Goal: Task Accomplishment & Management: Use online tool/utility

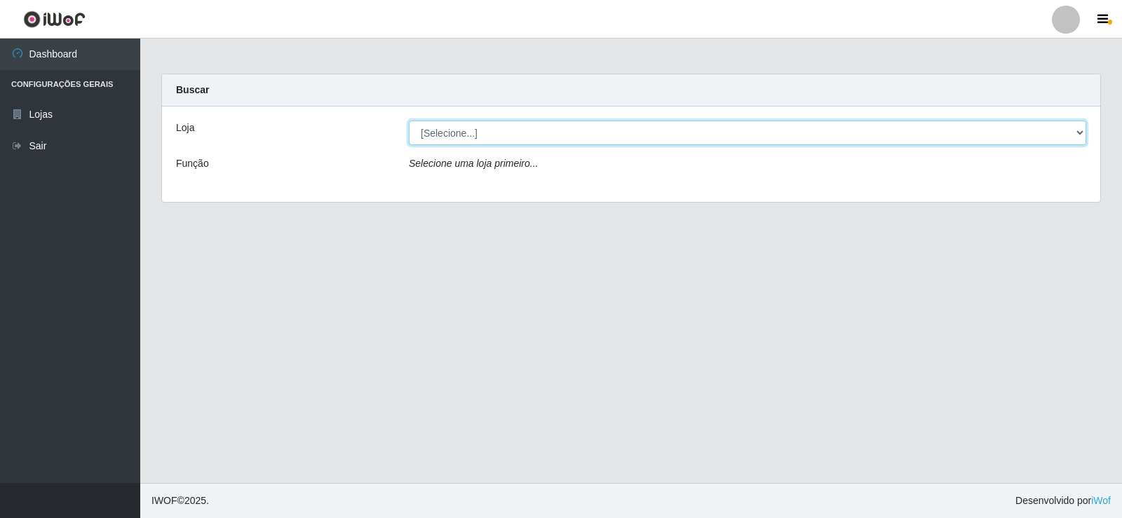
click at [471, 140] on select "[Selecione...] Rede Compras Supermercados - LOJA 2" at bounding box center [747, 133] width 677 height 25
select select "161"
click at [409, 121] on select "[Selecione...] Rede Compras Supermercados - LOJA 2" at bounding box center [747, 133] width 677 height 25
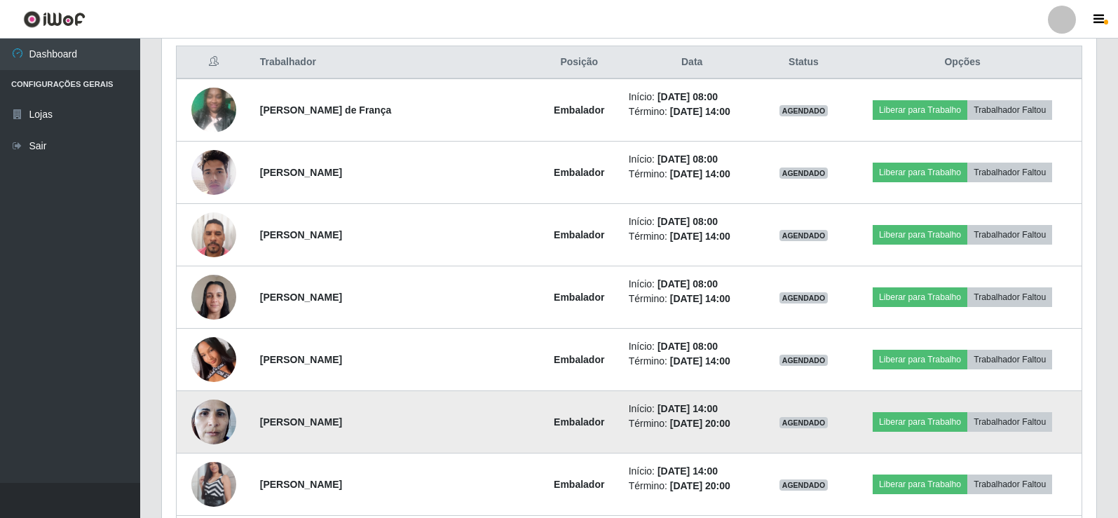
scroll to position [561, 0]
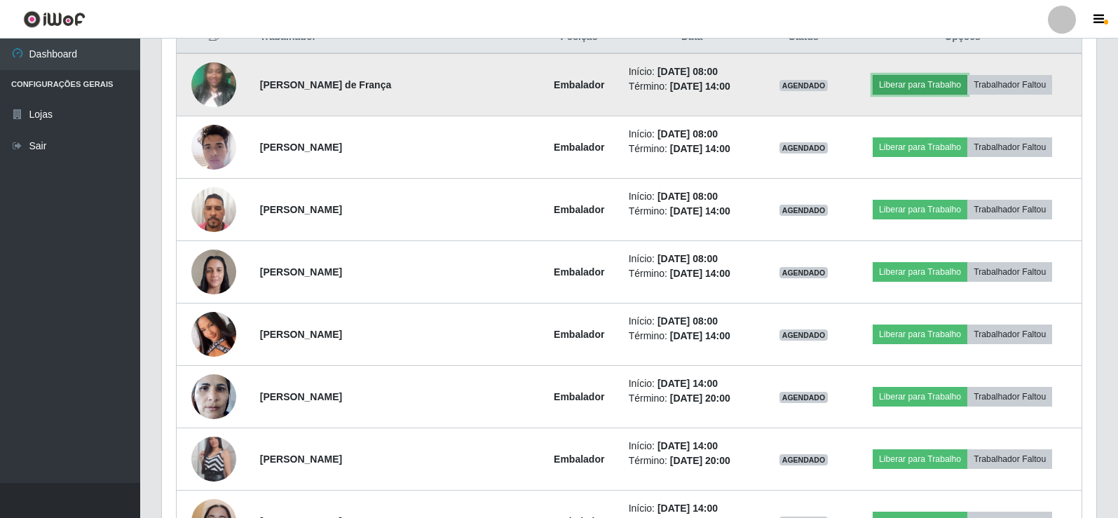
click at [933, 83] on button "Liberar para Trabalho" at bounding box center [920, 85] width 95 height 20
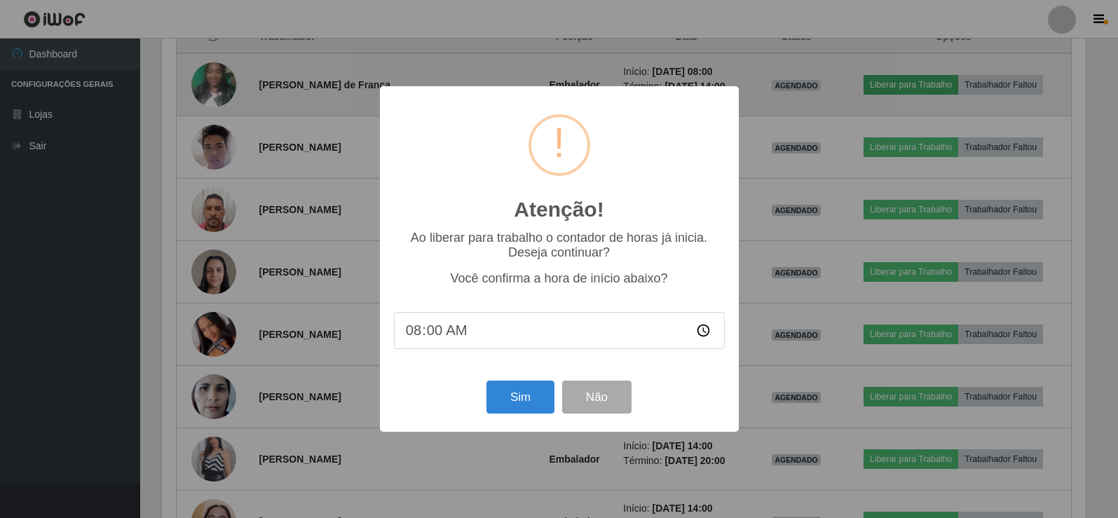
scroll to position [291, 928]
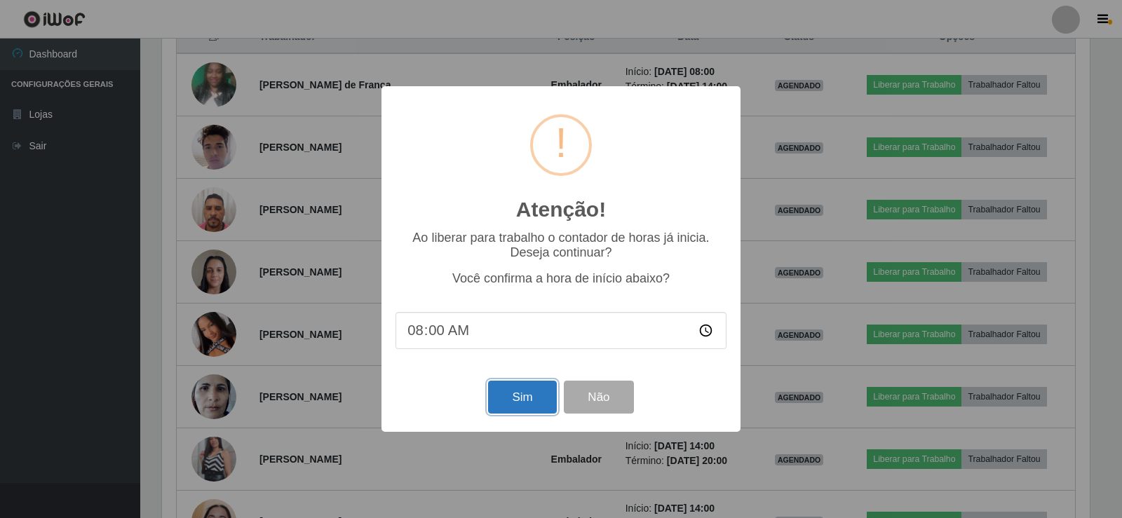
click at [508, 402] on button "Sim" at bounding box center [522, 397] width 68 height 33
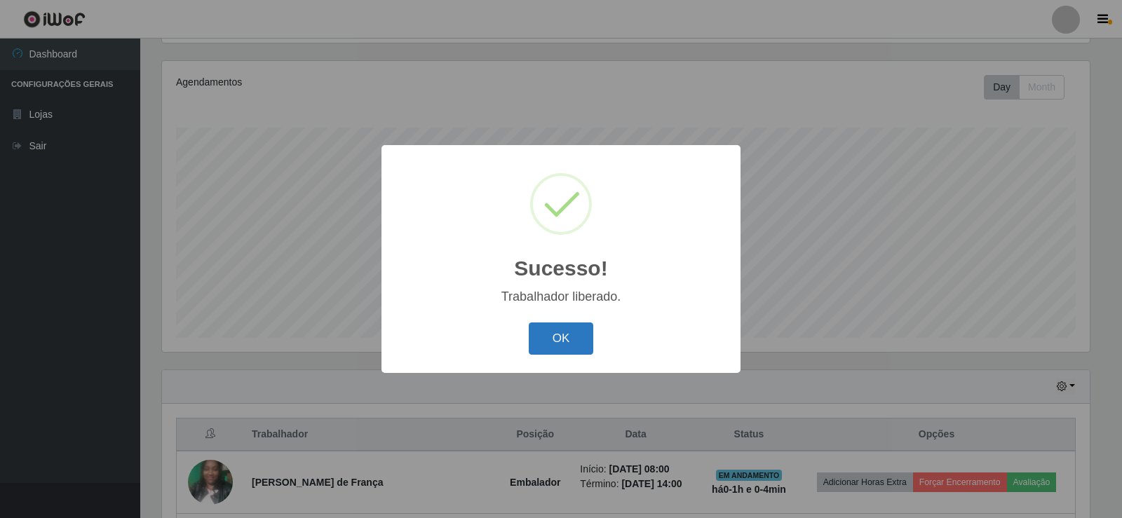
click at [543, 342] on button "OK" at bounding box center [561, 339] width 65 height 33
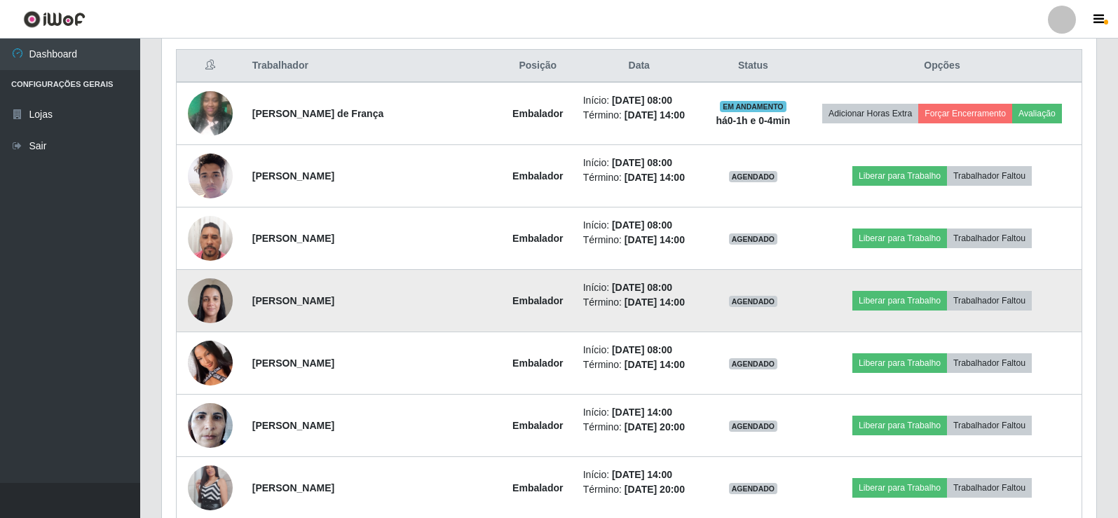
scroll to position [507, 0]
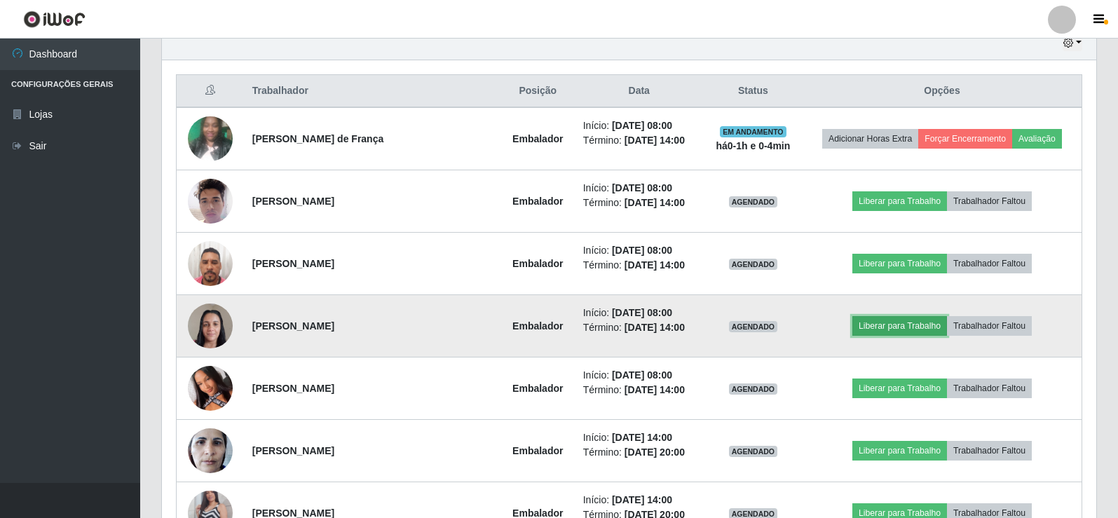
click at [921, 319] on button "Liberar para Trabalho" at bounding box center [900, 326] width 95 height 20
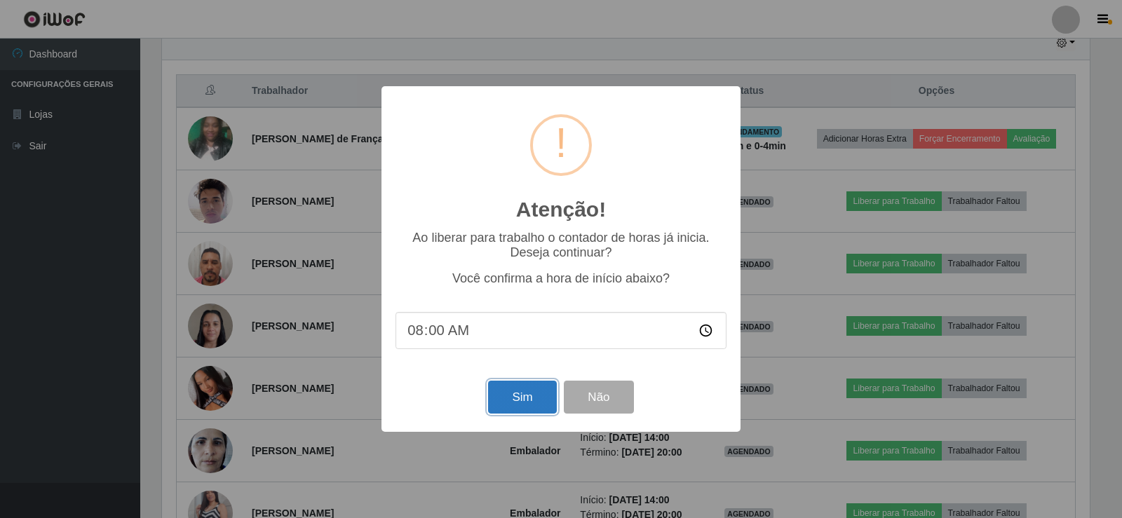
click at [536, 401] on button "Sim" at bounding box center [522, 397] width 68 height 33
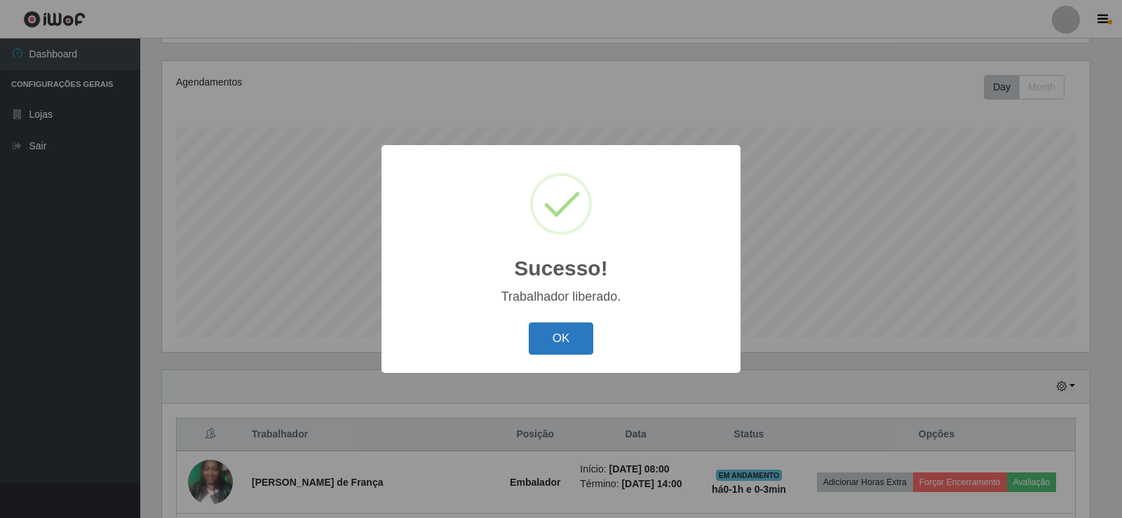
click at [571, 341] on button "OK" at bounding box center [561, 339] width 65 height 33
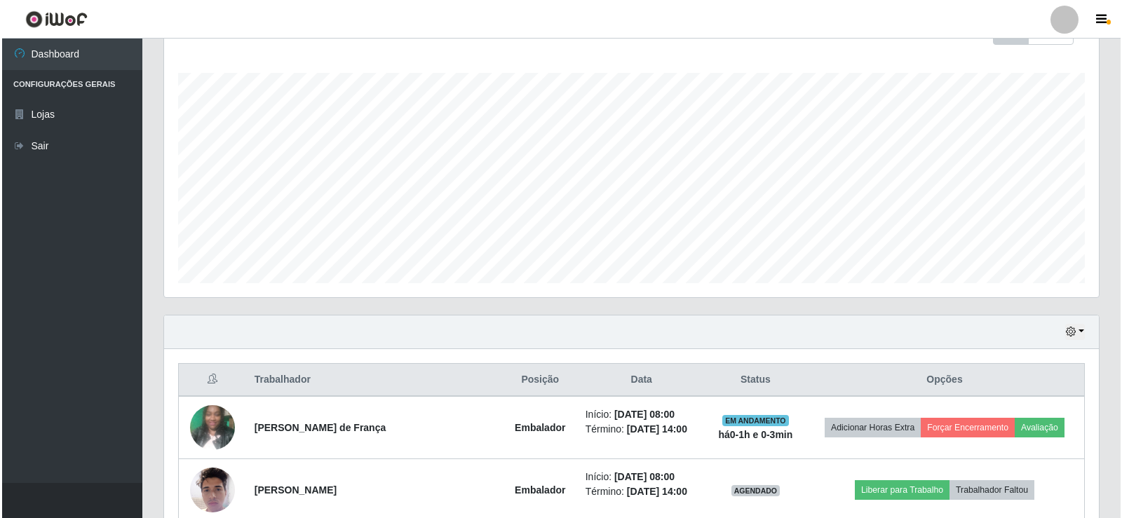
scroll to position [374, 0]
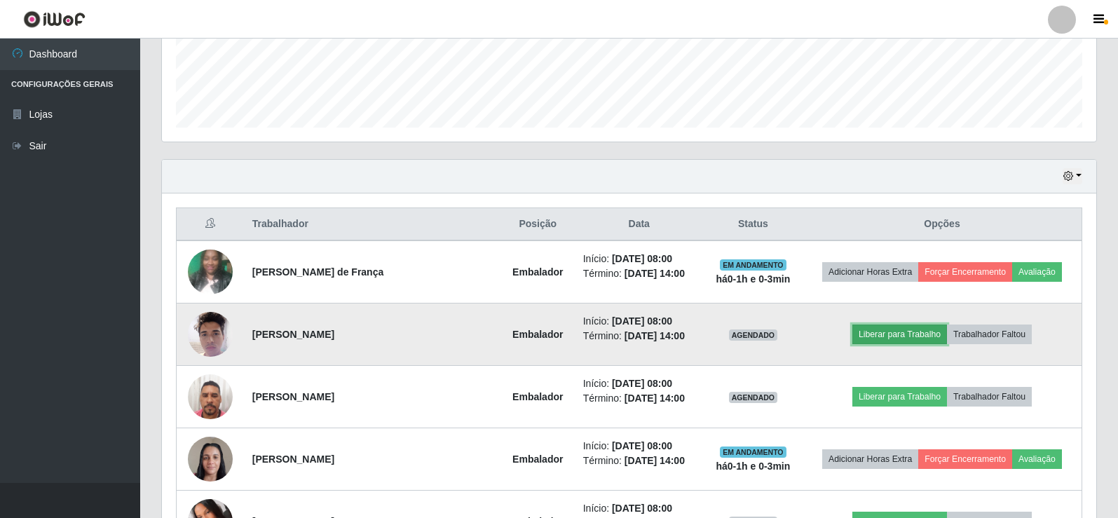
click at [900, 334] on button "Liberar para Trabalho" at bounding box center [900, 335] width 95 height 20
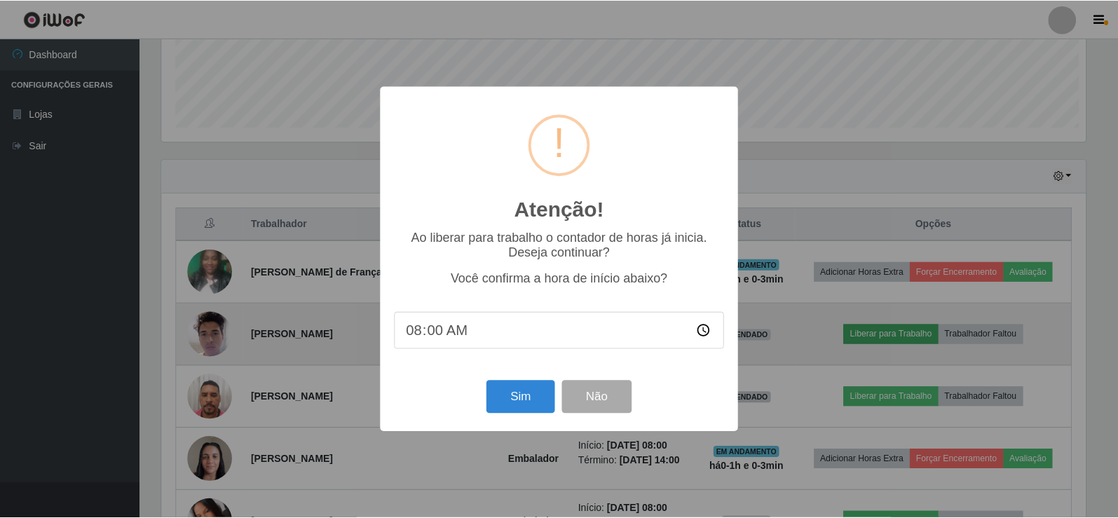
scroll to position [291, 928]
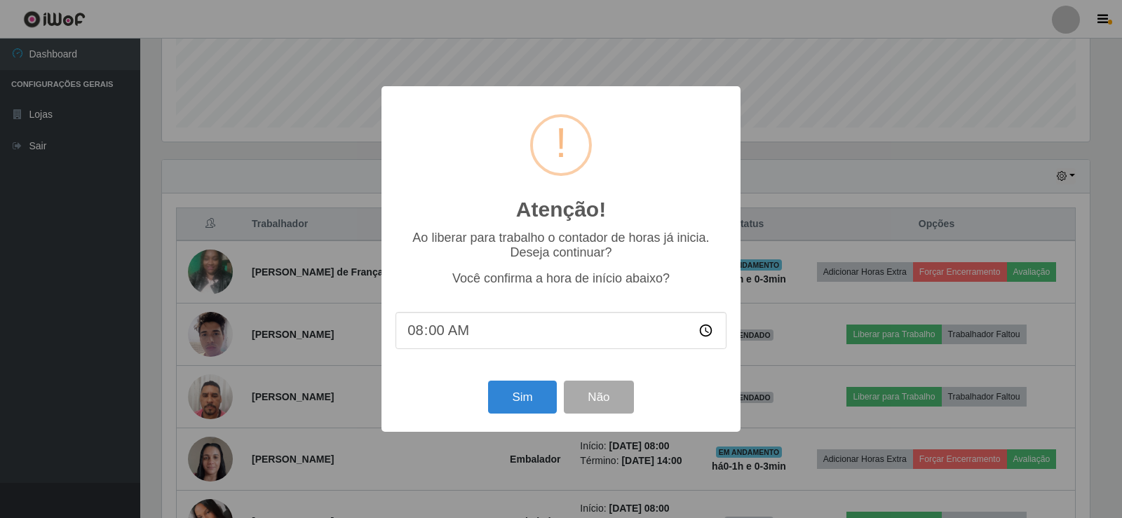
click at [487, 397] on div "Sim Não" at bounding box center [560, 397] width 331 height 40
click at [536, 400] on button "Sim" at bounding box center [522, 397] width 68 height 33
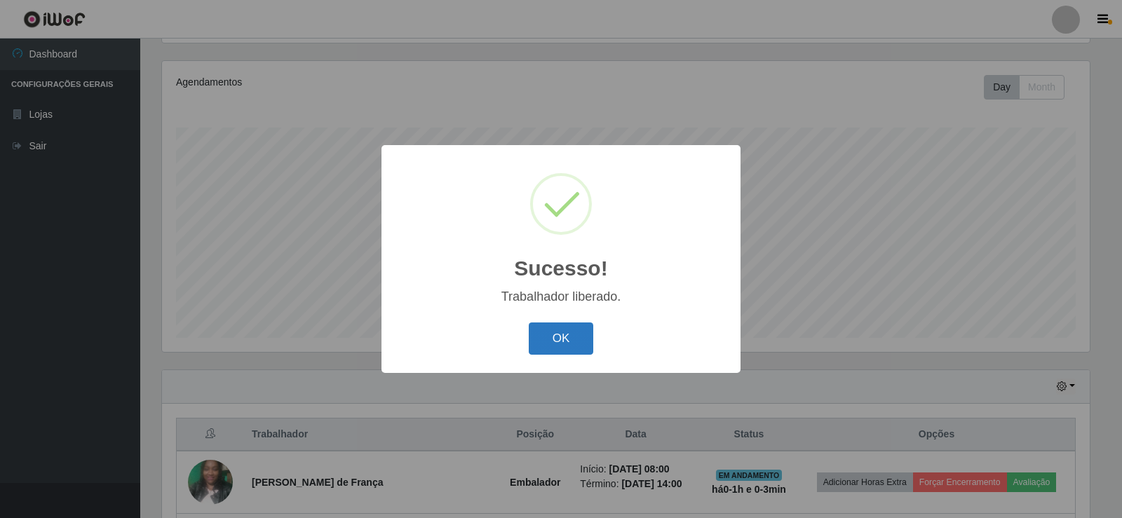
click at [574, 348] on button "OK" at bounding box center [561, 339] width 65 height 33
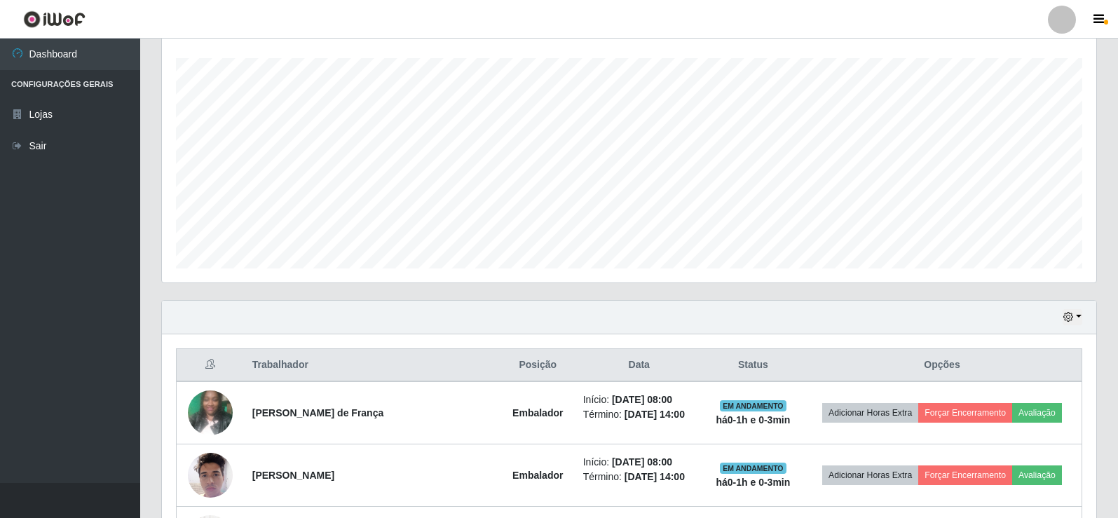
scroll to position [444, 0]
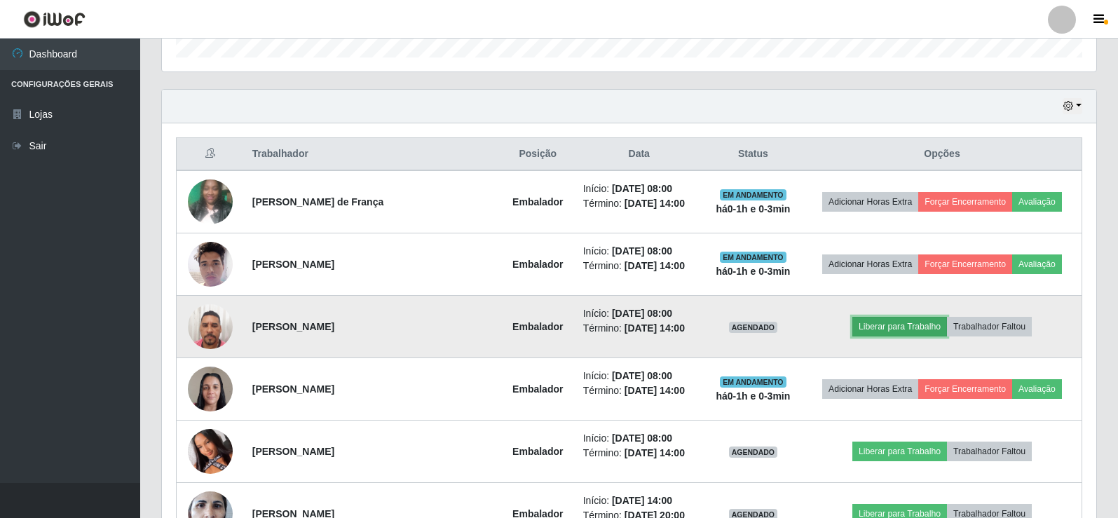
click at [888, 323] on button "Liberar para Trabalho" at bounding box center [900, 327] width 95 height 20
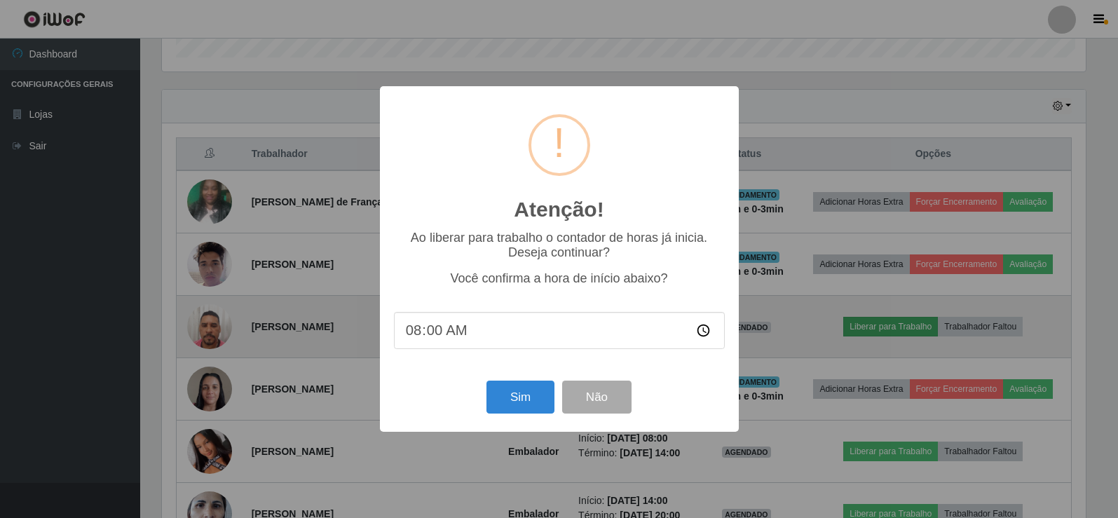
scroll to position [291, 928]
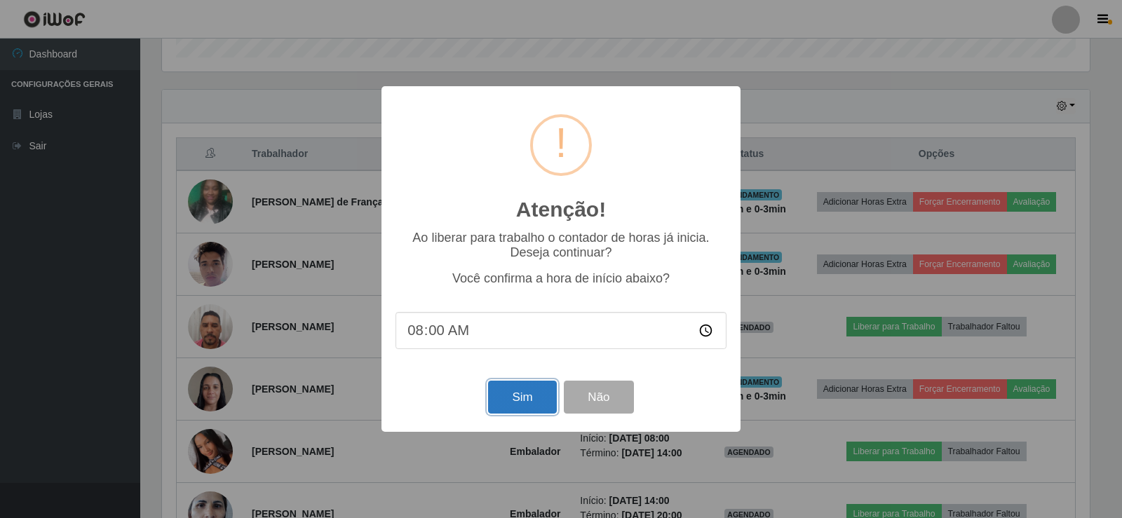
click at [534, 401] on button "Sim" at bounding box center [522, 397] width 68 height 33
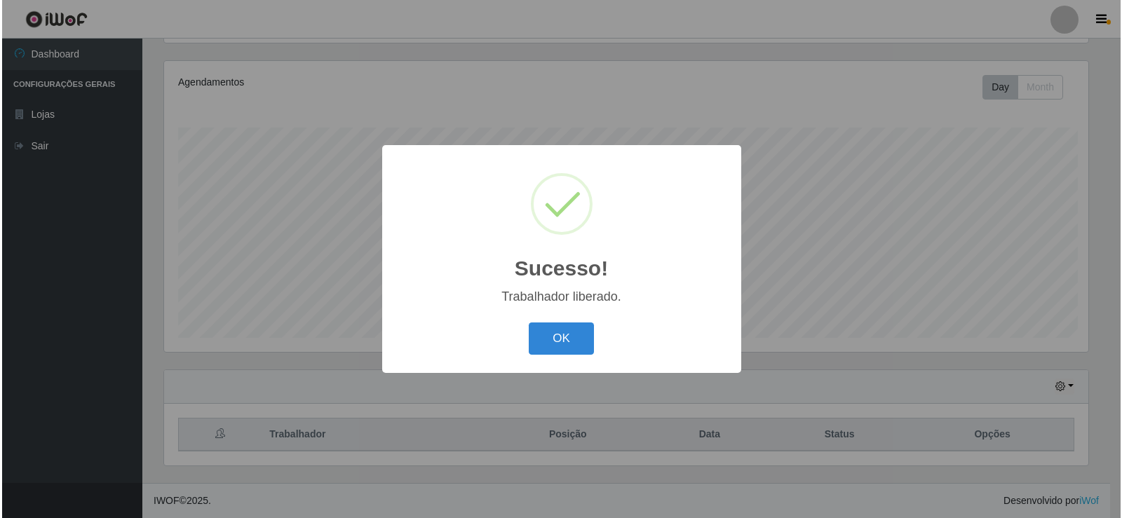
scroll to position [0, 0]
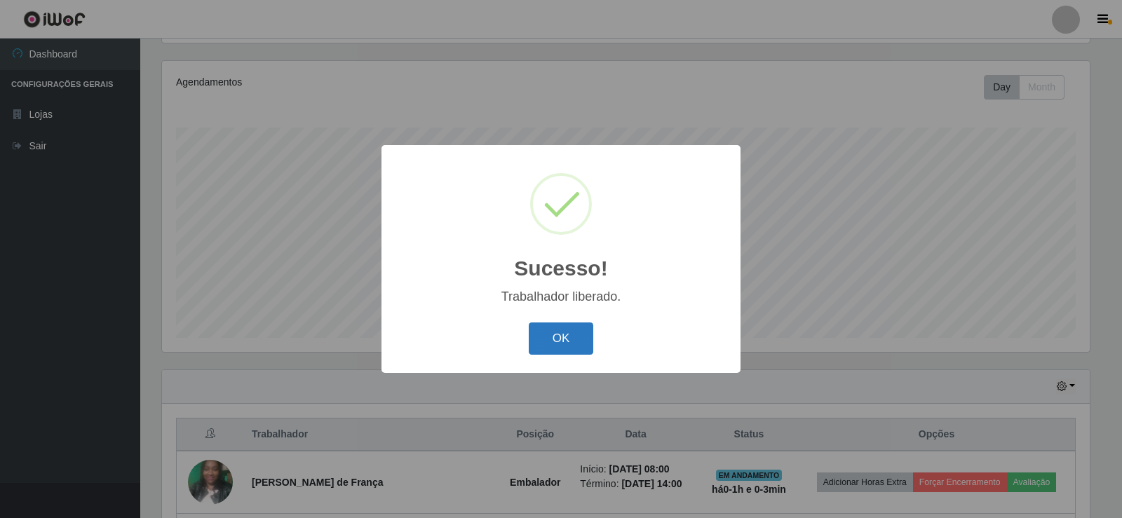
click at [574, 346] on button "OK" at bounding box center [561, 339] width 65 height 33
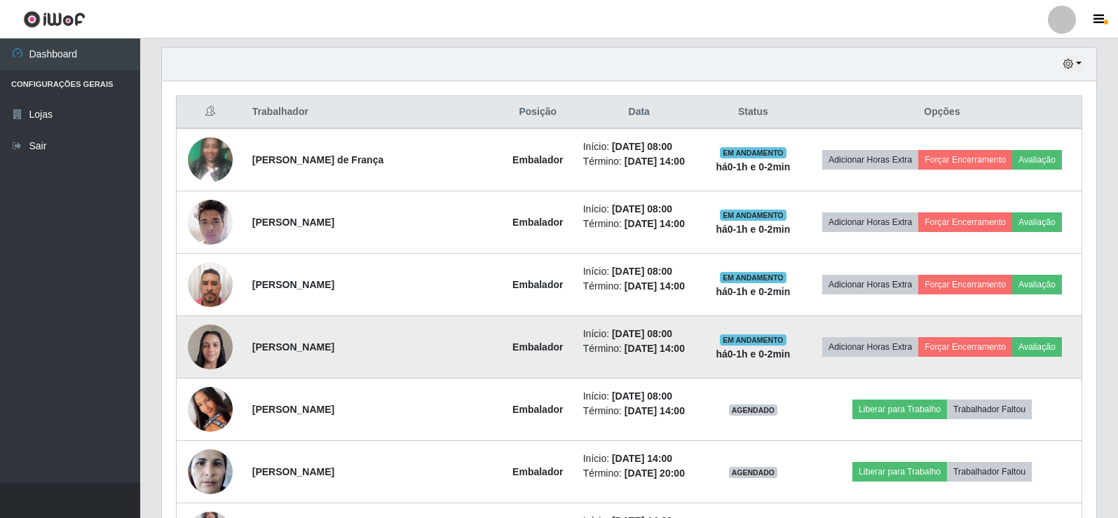
scroll to position [577, 0]
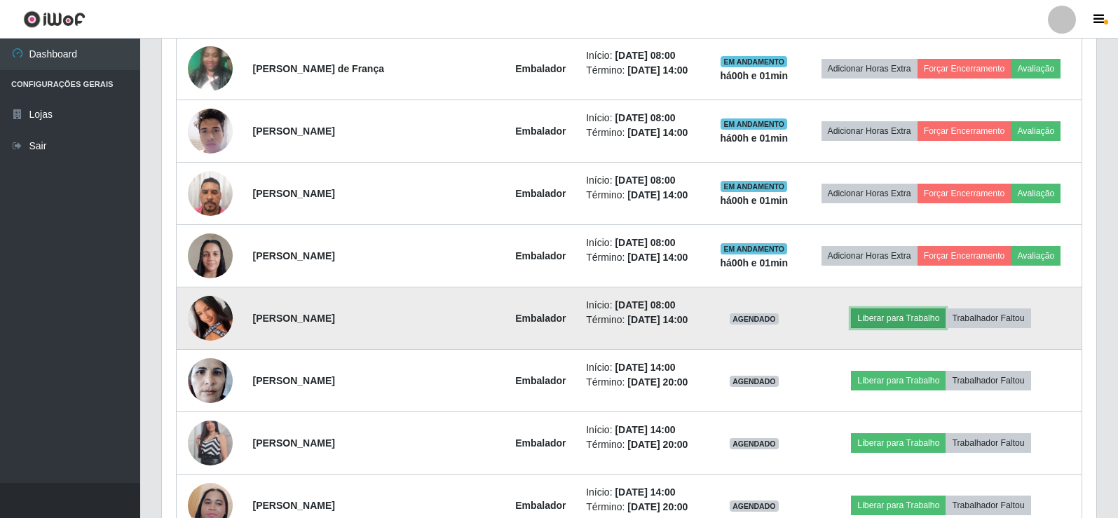
click at [926, 313] on button "Liberar para Trabalho" at bounding box center [898, 319] width 95 height 20
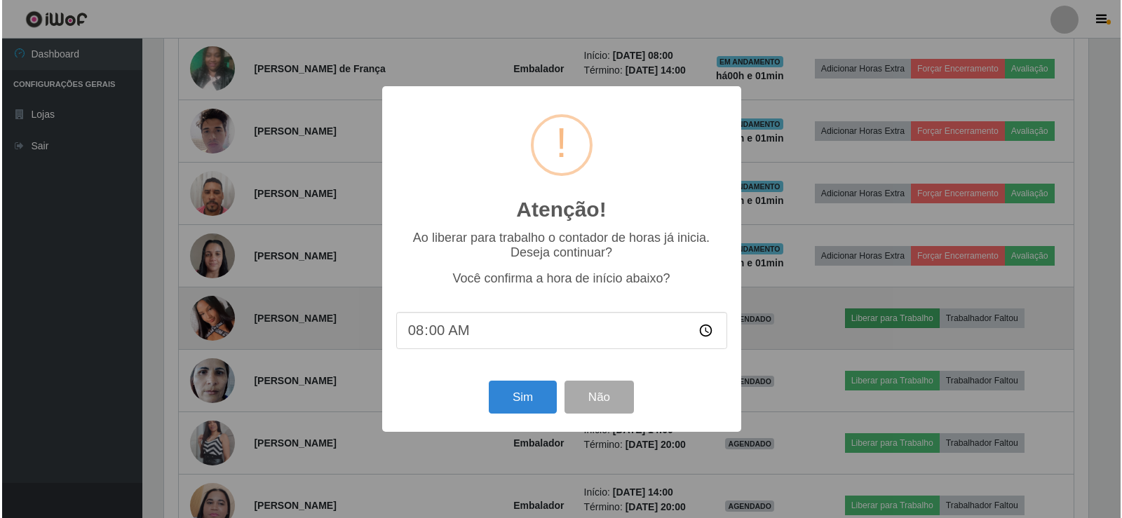
scroll to position [291, 928]
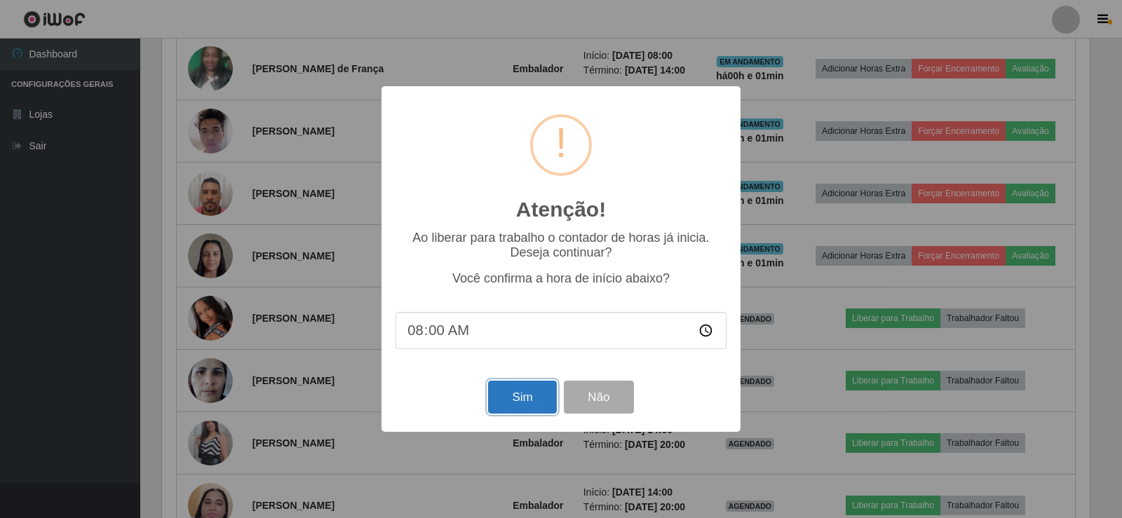
click at [532, 402] on button "Sim" at bounding box center [522, 397] width 68 height 33
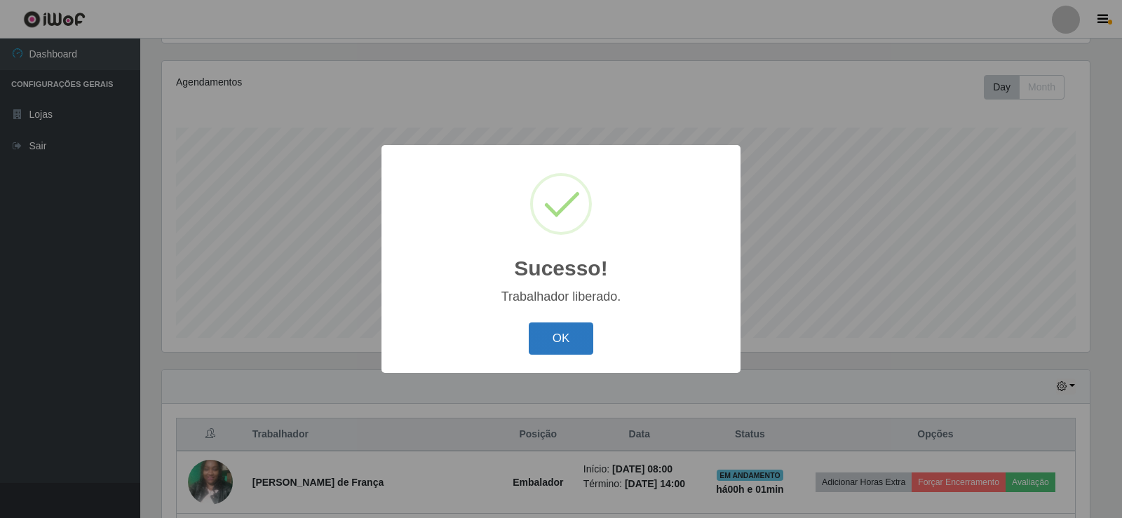
click at [546, 339] on button "OK" at bounding box center [561, 339] width 65 height 33
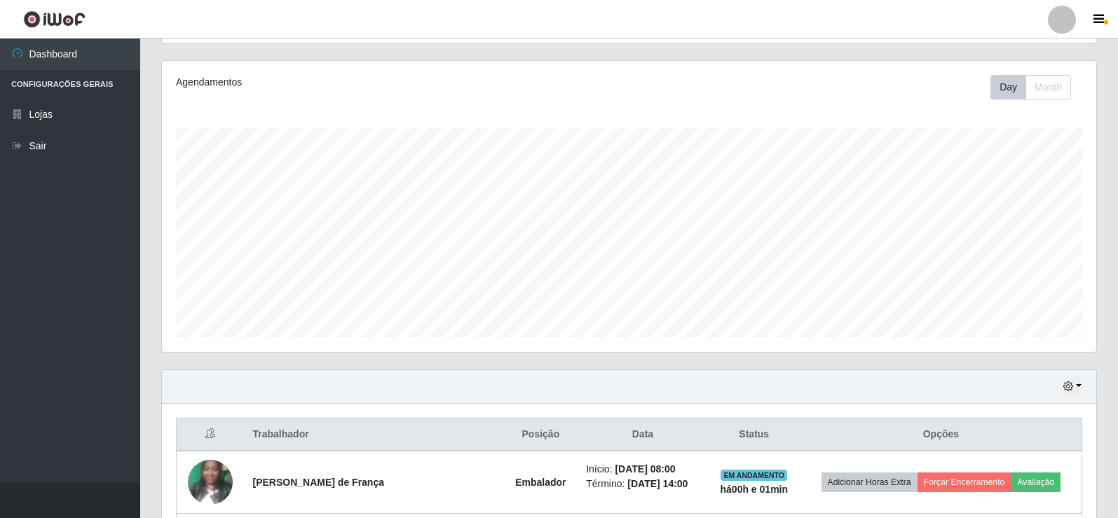
scroll to position [291, 935]
